Goal: Task Accomplishment & Management: Complete application form

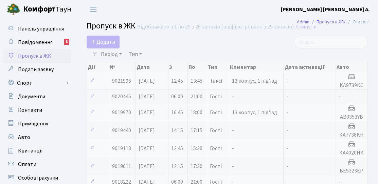
select select "25"
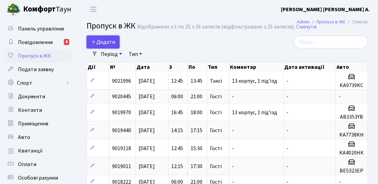
click at [114, 43] on span "Додати" at bounding box center [103, 41] width 24 height 7
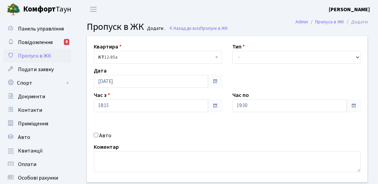
click at [248, 63] on div "Квартира <b>КТ</b>&nbsp;&nbsp;&nbsp;&nbsp;12-85а КТ 12-85а Тип - Доставка Таксі…" at bounding box center [227, 109] width 291 height 147
click at [248, 59] on select "- Доставка Таксі Гості Сервіс" at bounding box center [296, 57] width 128 height 13
select select "3"
click at [232, 51] on select "- Доставка Таксі Гості Сервіс" at bounding box center [296, 57] width 128 height 13
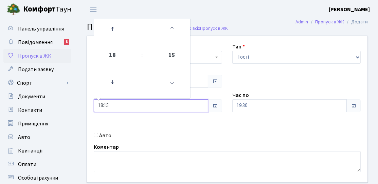
click at [135, 105] on input "18:15" at bounding box center [151, 105] width 114 height 13
click at [114, 41] on link at bounding box center [112, 29] width 20 height 24
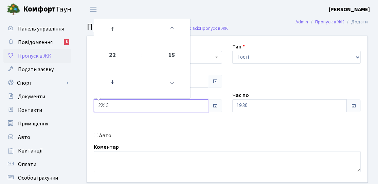
click at [114, 41] on link at bounding box center [112, 29] width 20 height 24
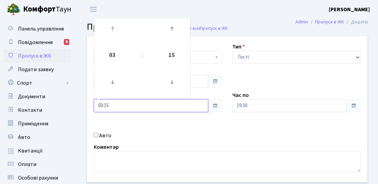
click at [114, 41] on link at bounding box center [112, 29] width 20 height 24
click at [172, 86] on icon at bounding box center [172, 82] width 18 height 18
type input "06:00"
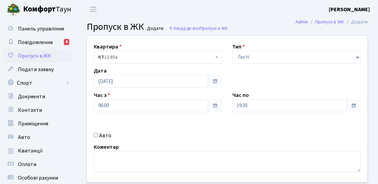
drag, startPoint x: 312, startPoint y: 116, endPoint x: 302, endPoint y: 111, distance: 11.4
click at [312, 116] on div "Квартира <b>КТ</b>&nbsp;&nbsp;&nbsp;&nbsp;12-85а КТ 12-85а Тип - Доставка Таксі…" at bounding box center [227, 109] width 291 height 147
click at [300, 109] on input "19:30" at bounding box center [289, 105] width 114 height 13
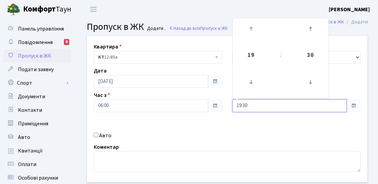
click at [249, 40] on link at bounding box center [251, 29] width 20 height 24
click at [250, 40] on link at bounding box center [251, 29] width 20 height 24
click at [251, 81] on icon at bounding box center [251, 82] width 18 height 18
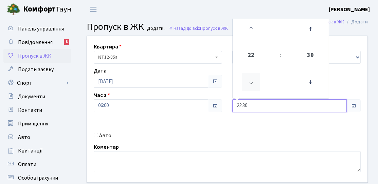
click at [251, 81] on icon at bounding box center [251, 82] width 18 height 18
drag, startPoint x: 320, startPoint y: 81, endPoint x: 314, endPoint y: 84, distance: 6.2
click at [319, 81] on link at bounding box center [310, 82] width 20 height 24
click at [314, 84] on icon at bounding box center [310, 82] width 18 height 18
type input "21:00"
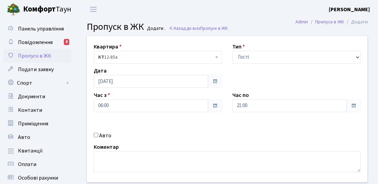
click at [248, 128] on div "Квартира <b>КТ</b>&nbsp;&nbsp;&nbsp;&nbsp;12-85а КТ 12-85а Тип - Доставка Таксі…" at bounding box center [227, 109] width 291 height 147
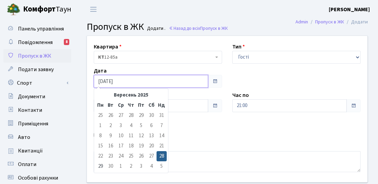
click at [131, 86] on input "[DATE]" at bounding box center [151, 81] width 114 height 13
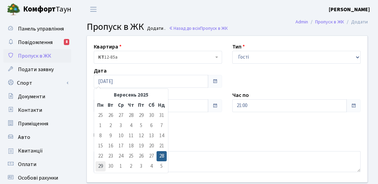
click at [100, 168] on td "29" at bounding box center [100, 167] width 10 height 10
type input "[DATE]"
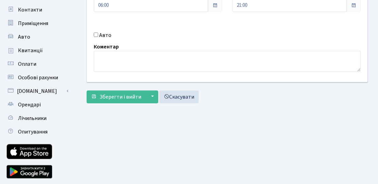
scroll to position [102, 0]
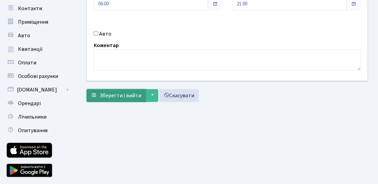
click at [131, 95] on span "Зберегти і вийти" at bounding box center [120, 95] width 42 height 7
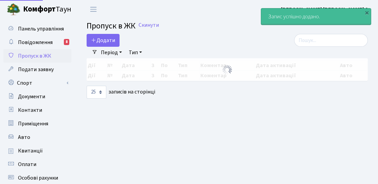
select select "25"
